Goal: Information Seeking & Learning: Learn about a topic

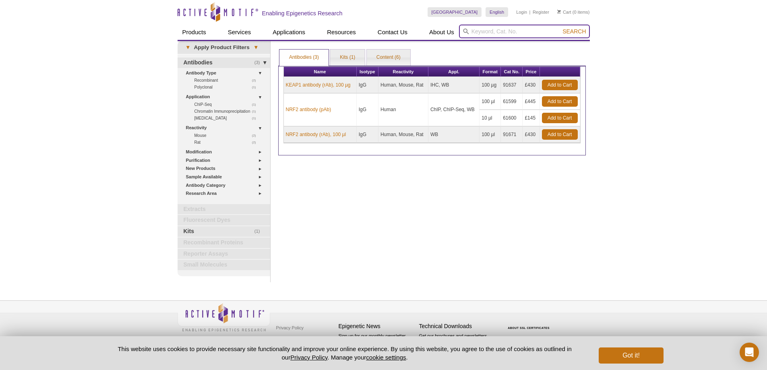
click at [486, 37] on input "search" at bounding box center [524, 32] width 131 height 14
type input "PPAR"
click at [560, 28] on button "Search" at bounding box center [574, 31] width 28 height 7
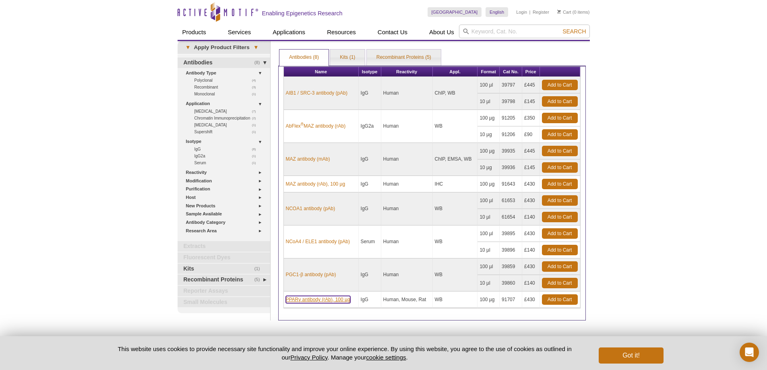
click at [334, 299] on link "PPARγ antibody (rAb), 100 µg" at bounding box center [318, 299] width 64 height 7
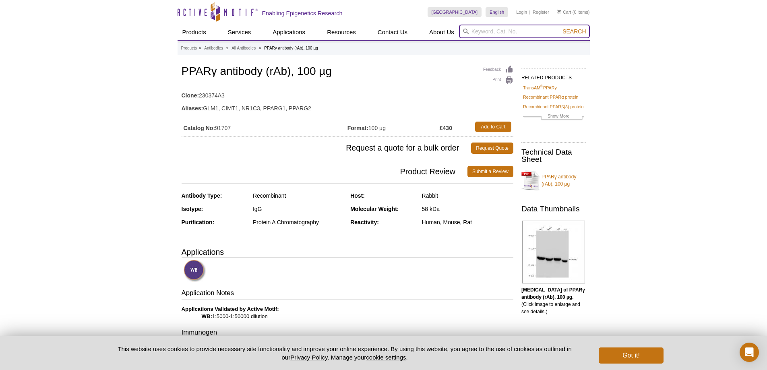
click at [483, 34] on input "search" at bounding box center [524, 32] width 131 height 14
click at [560, 28] on button "Search" at bounding box center [574, 31] width 28 height 7
click at [495, 44] on strong "KEAP1" at bounding box center [488, 44] width 18 height 6
type input "91637 - KEAP1 antibody (rAb)"
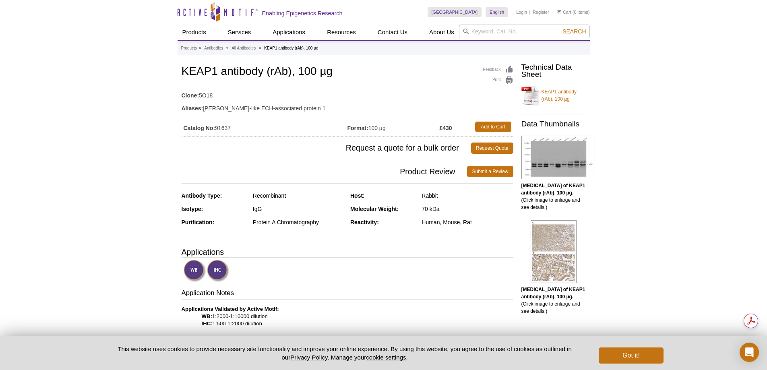
drag, startPoint x: 47, startPoint y: 241, endPoint x: 47, endPoint y: 272, distance: 31.8
click at [47, 272] on div "Active Motif Logo Enabling Epigenetics Research 0 Search Skip to content Active…" at bounding box center [383, 370] width 767 height 741
